Goal: Check status: Check status

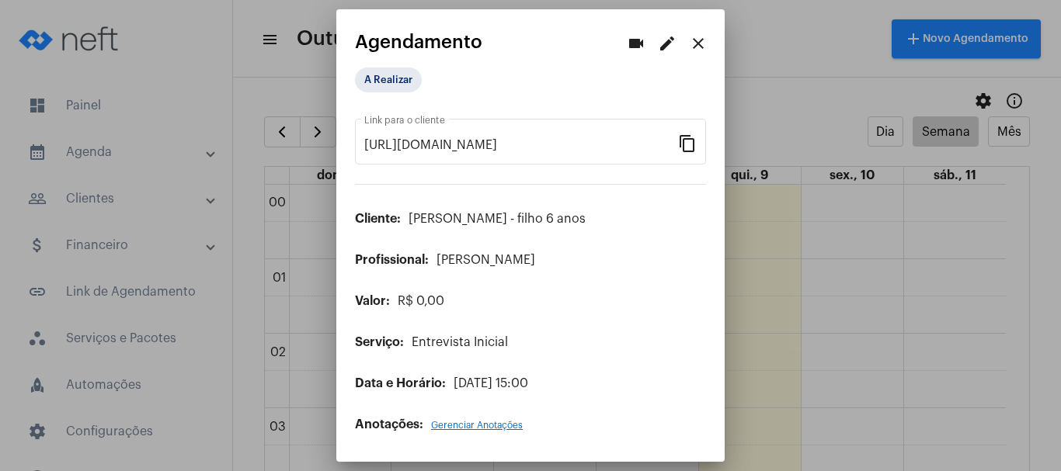
scroll to position [992, 0]
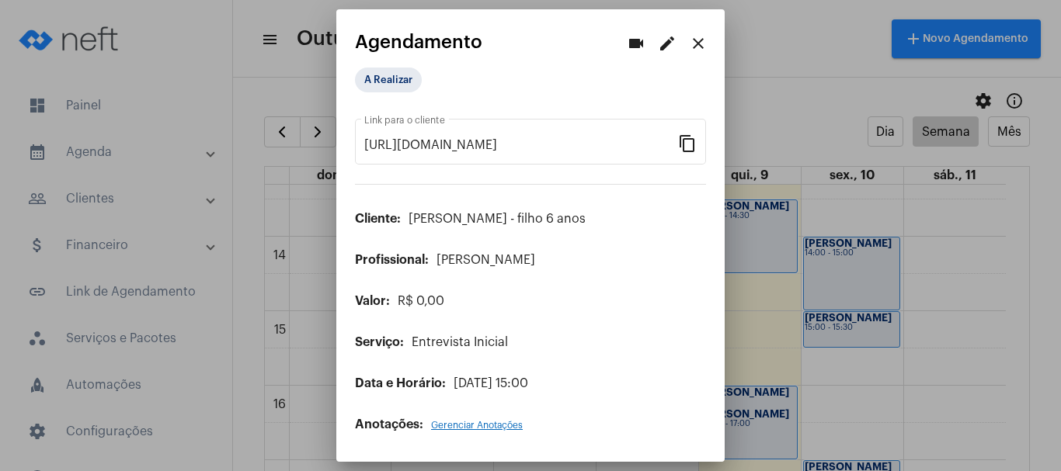
click at [701, 38] on mat-icon "close" at bounding box center [698, 43] width 19 height 19
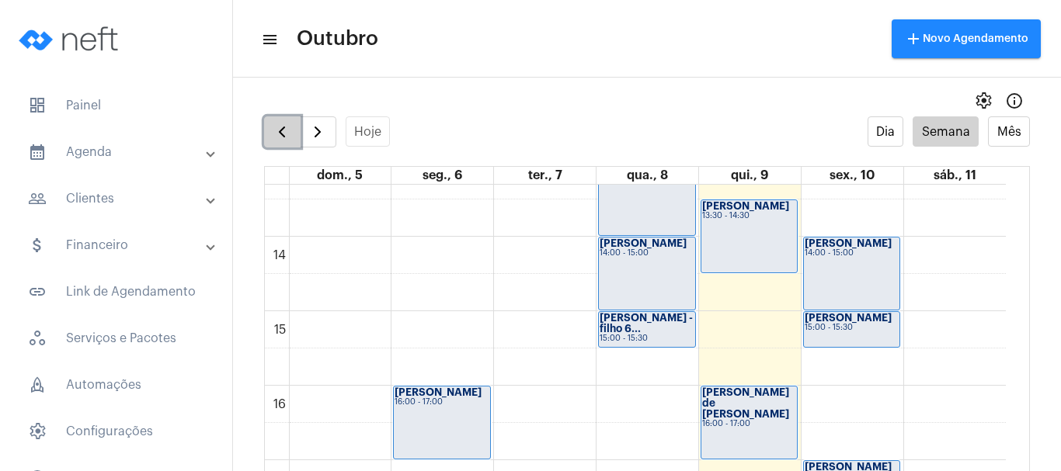
click at [290, 136] on span "button" at bounding box center [282, 132] width 19 height 19
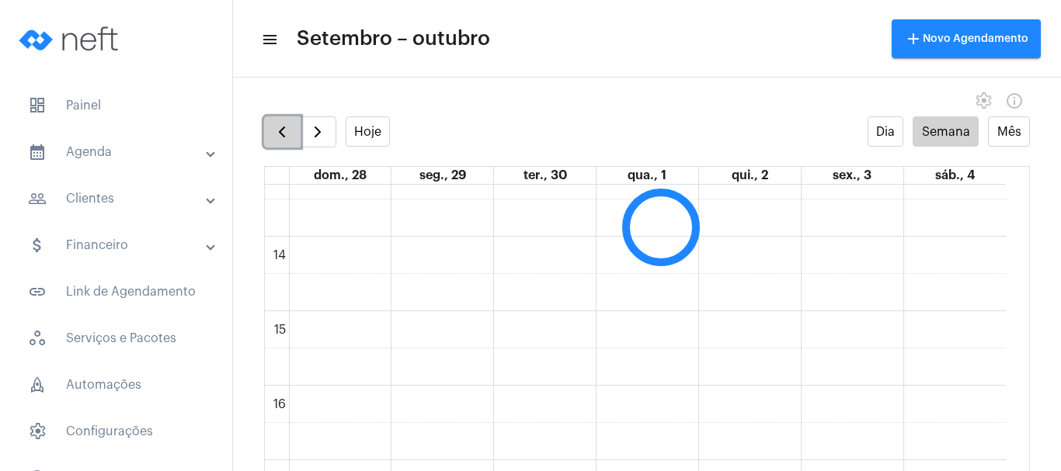
scroll to position [448, 0]
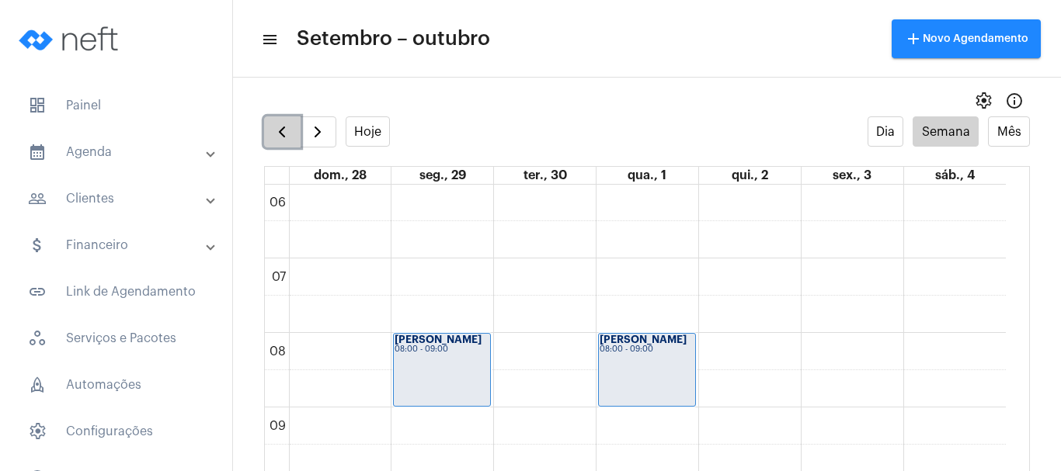
click at [290, 136] on span "button" at bounding box center [282, 132] width 19 height 19
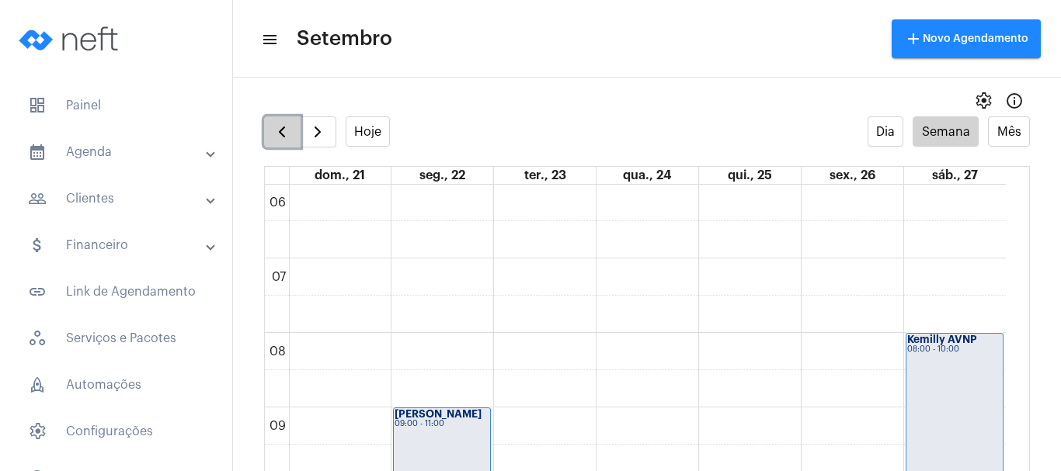
click at [290, 136] on span "button" at bounding box center [282, 132] width 19 height 19
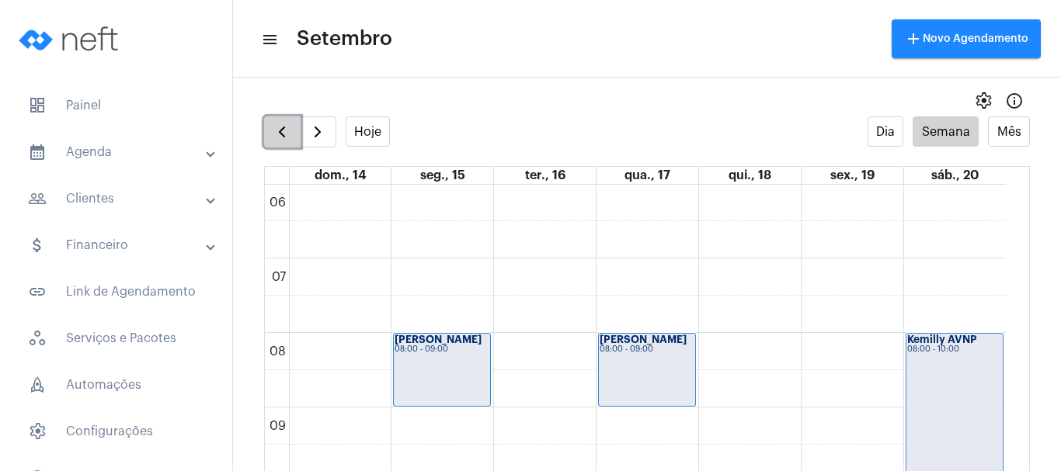
click at [290, 136] on span "button" at bounding box center [282, 132] width 19 height 19
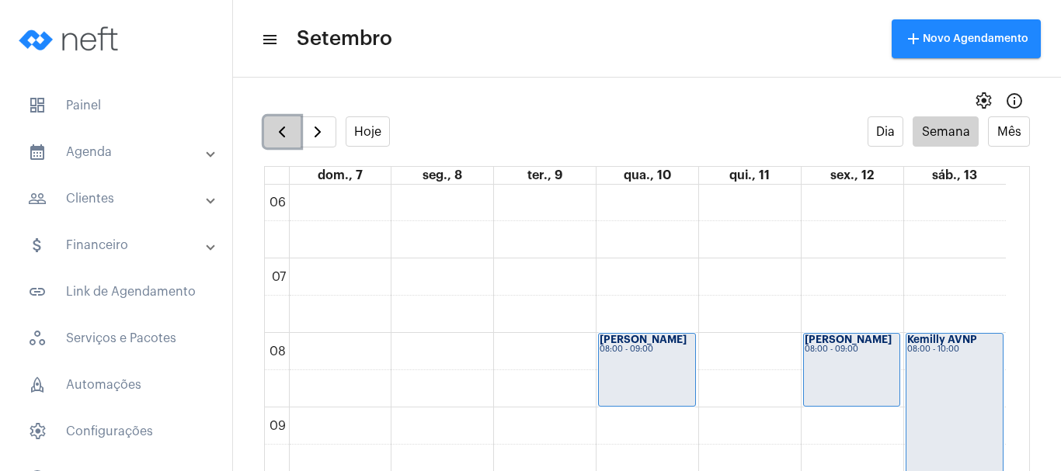
click at [290, 136] on span "button" at bounding box center [282, 132] width 19 height 19
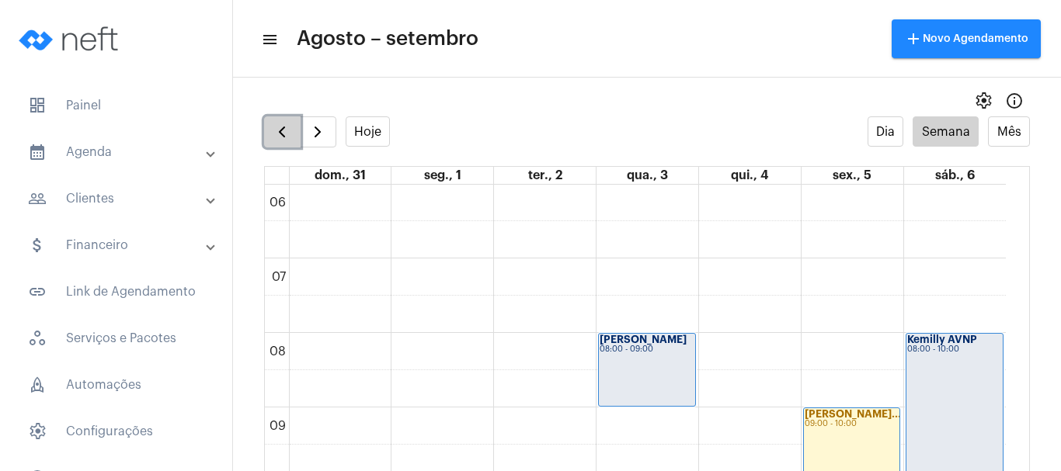
click at [290, 136] on span "button" at bounding box center [282, 132] width 19 height 19
